Goal: Book appointment/travel/reservation

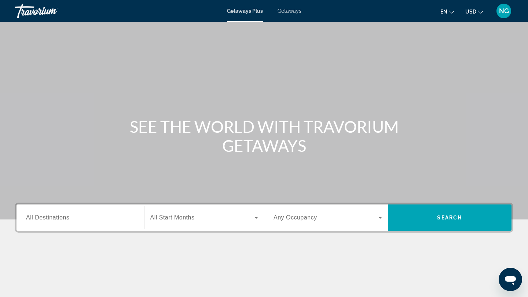
click at [291, 10] on span "Getaways" at bounding box center [289, 11] width 24 height 6
click at [42, 216] on span "All Destinations" at bounding box center [47, 218] width 43 height 6
click at [42, 216] on input "Destination All Destinations" at bounding box center [80, 218] width 108 height 9
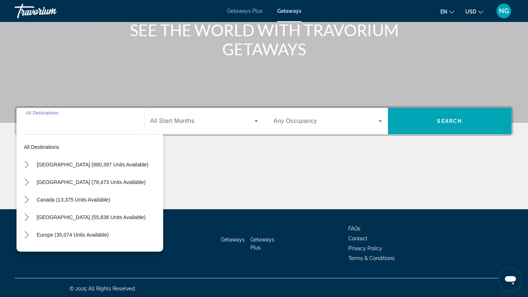
scroll to position [99, 0]
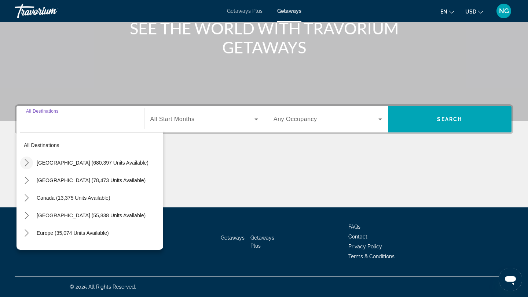
click at [27, 162] on icon "Toggle United States (680,397 units available) submenu" at bounding box center [27, 162] width 4 height 7
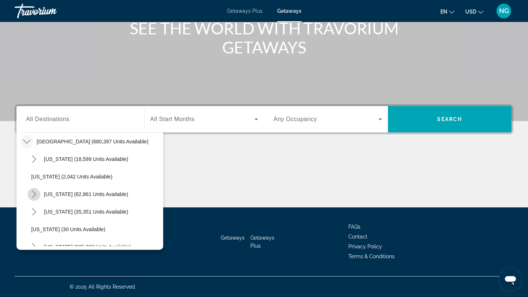
click at [34, 192] on icon "Toggle California (82,861 units available) submenu" at bounding box center [33, 194] width 7 height 7
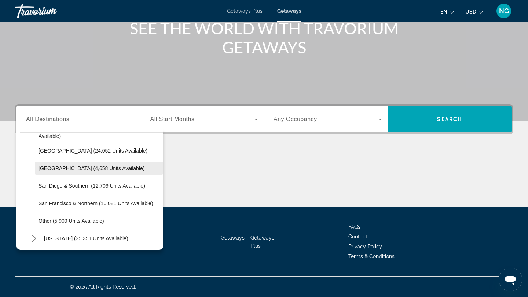
scroll to position [99, 0]
click at [88, 171] on span "[GEOGRAPHIC_DATA] (4,658 units available)" at bounding box center [91, 169] width 106 height 6
type input "**********"
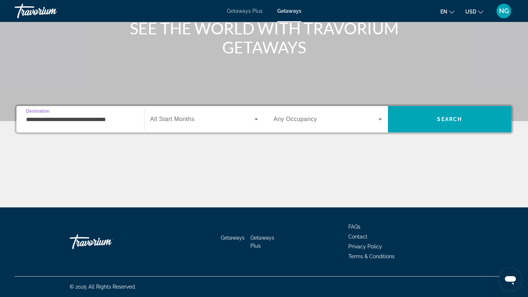
click at [255, 118] on icon "Search widget" at bounding box center [256, 119] width 9 height 9
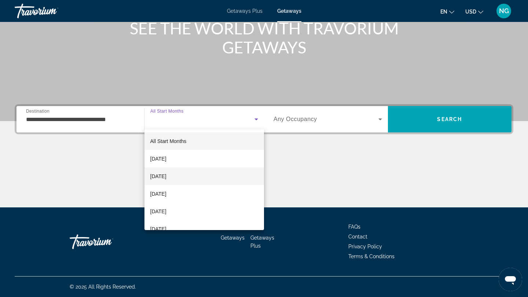
click at [192, 175] on mat-option "[DATE]" at bounding box center [204, 177] width 120 height 18
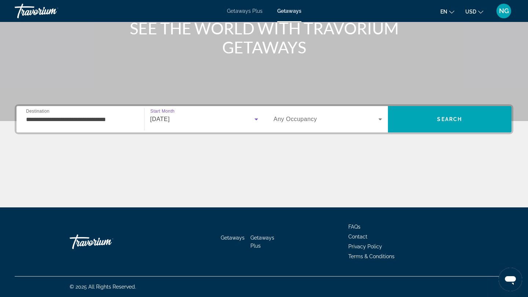
click at [379, 119] on icon "Search widget" at bounding box center [380, 120] width 4 height 2
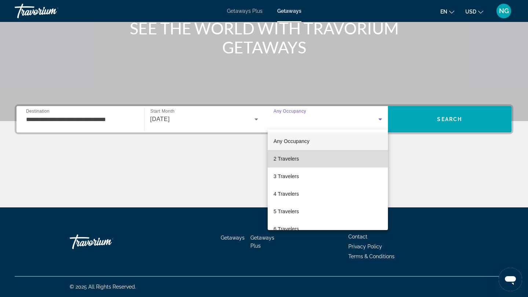
click at [294, 158] on span "2 Travelers" at bounding box center [285, 159] width 25 height 9
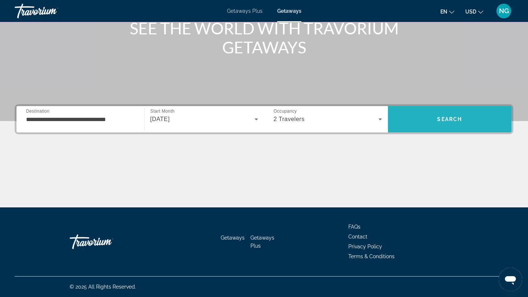
click at [441, 123] on span "Search" at bounding box center [450, 120] width 124 height 18
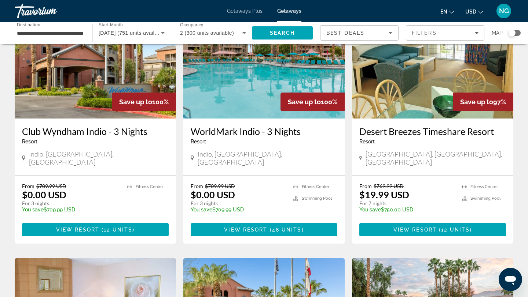
scroll to position [337, 0]
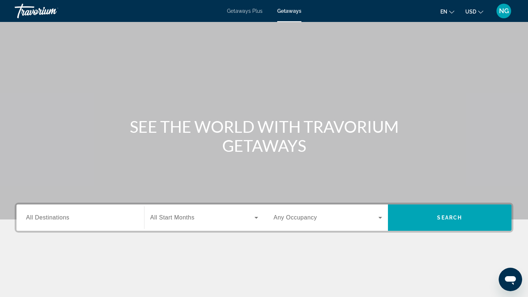
click at [63, 220] on span "All Destinations" at bounding box center [47, 218] width 43 height 6
click at [63, 220] on input "Destination All Destinations" at bounding box center [80, 218] width 108 height 9
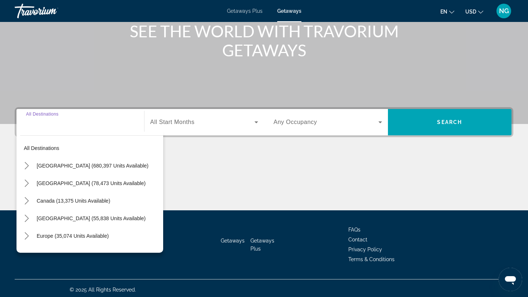
scroll to position [99, 0]
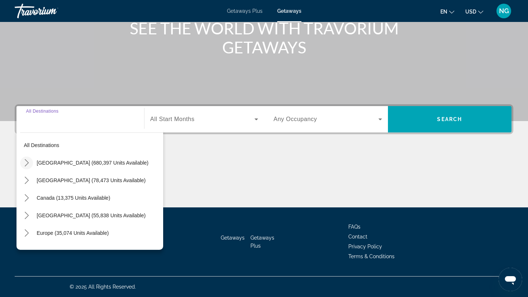
click at [26, 165] on icon "Toggle United States (680,397 units available) submenu" at bounding box center [26, 162] width 7 height 7
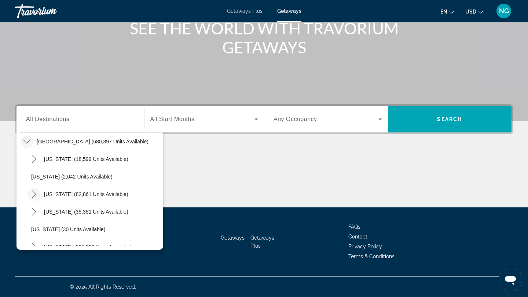
click at [34, 193] on icon "Toggle California (82,861 units available) submenu" at bounding box center [34, 194] width 4 height 7
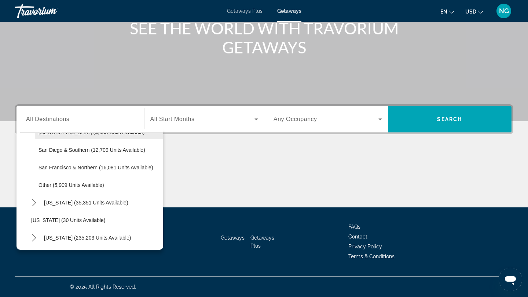
scroll to position [144, 0]
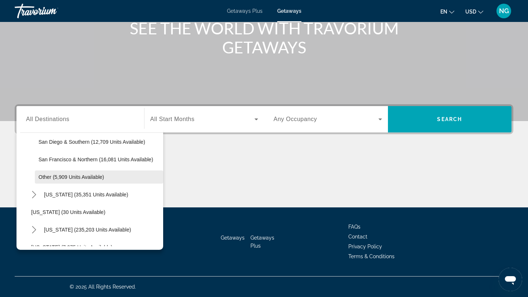
click at [95, 175] on span "Other (5,909 units available)" at bounding box center [71, 177] width 66 height 6
type input "**********"
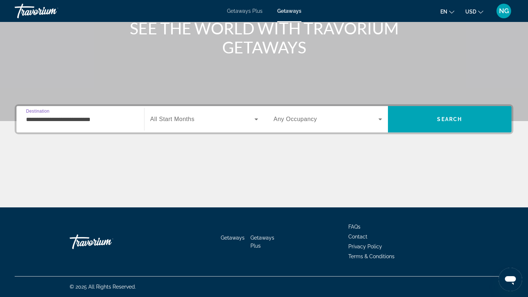
click at [185, 120] on span "All Start Months" at bounding box center [172, 119] width 44 height 6
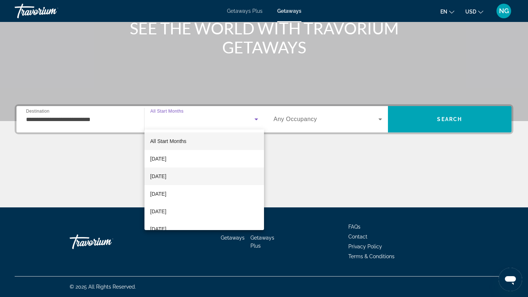
click at [166, 176] on span "[DATE]" at bounding box center [158, 176] width 16 height 9
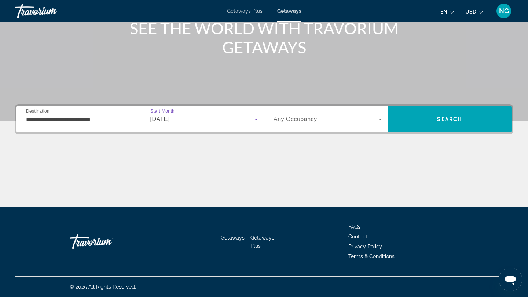
click at [378, 121] on icon "Search widget" at bounding box center [380, 119] width 9 height 9
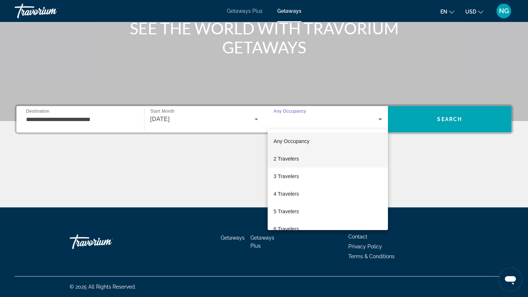
click at [315, 154] on mat-option "2 Travelers" at bounding box center [327, 159] width 120 height 18
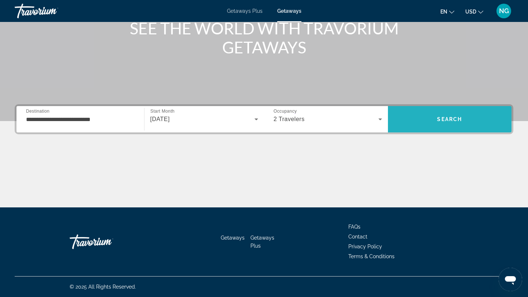
click at [421, 120] on span "Search" at bounding box center [450, 120] width 124 height 18
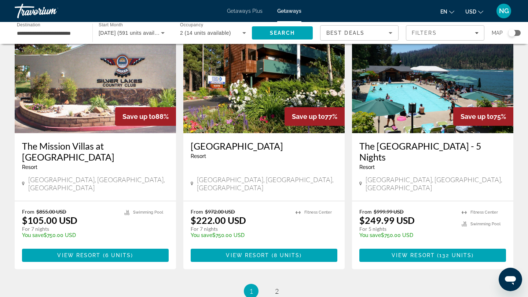
scroll to position [899, 0]
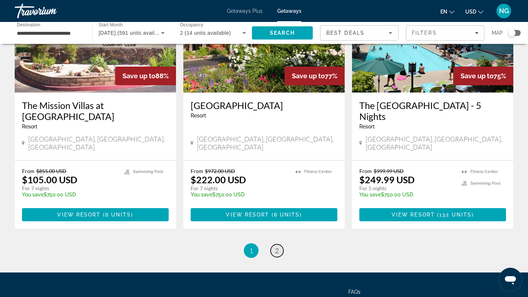
click at [274, 245] on link "page 2" at bounding box center [276, 251] width 13 height 13
